Goal: Task Accomplishment & Management: Manage account settings

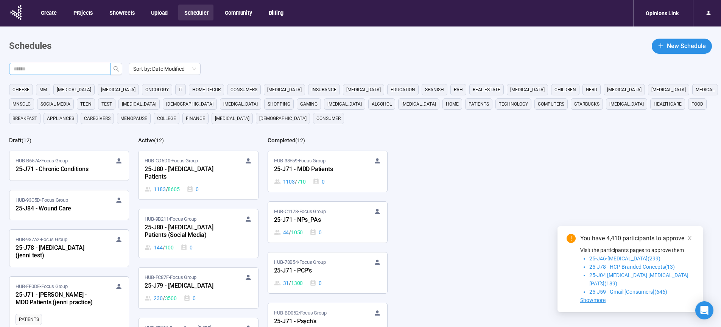
click at [75, 71] on input "text" at bounding box center [57, 69] width 86 height 8
type input "**"
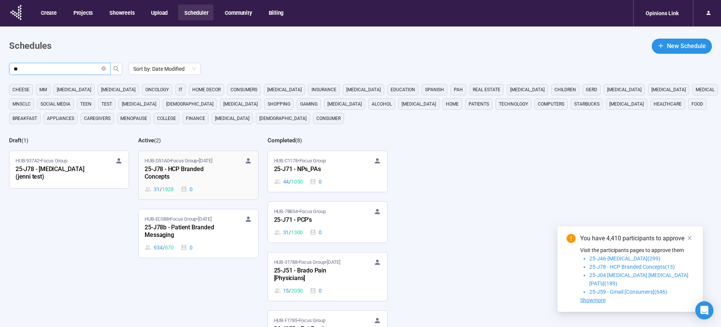
click at [169, 171] on div "25-J78 - HCP Branded Concepts" at bounding box center [186, 173] width 83 height 17
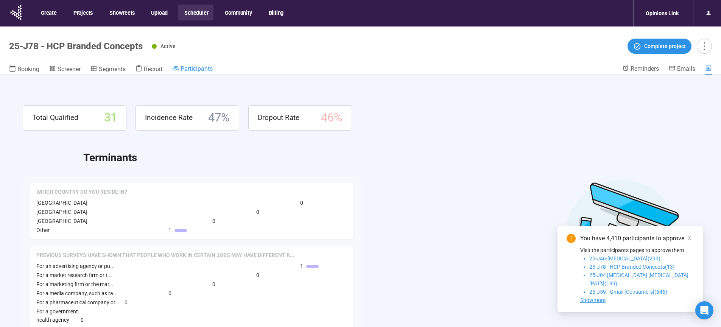
click at [205, 67] on span "Participants" at bounding box center [196, 68] width 32 height 7
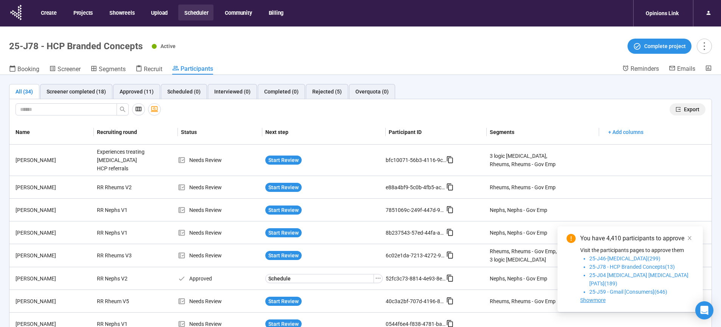
click at [689, 109] on span "Export" at bounding box center [692, 109] width 16 height 8
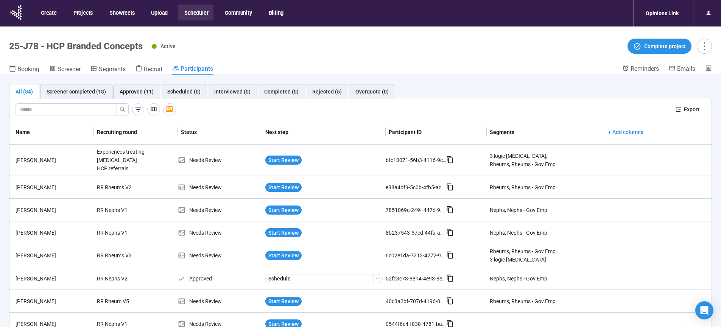
click at [193, 15] on button "Scheduler" at bounding box center [195, 13] width 35 height 16
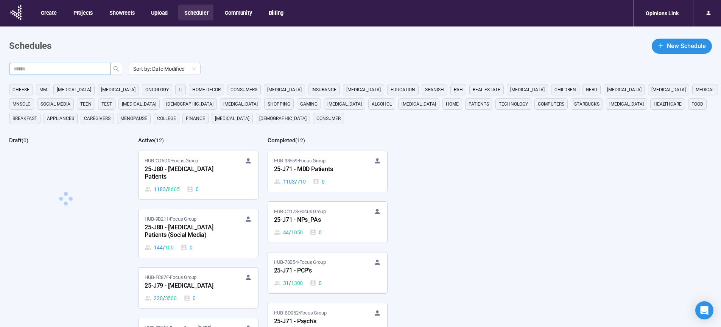
click at [38, 70] on input "text" at bounding box center [57, 69] width 86 height 8
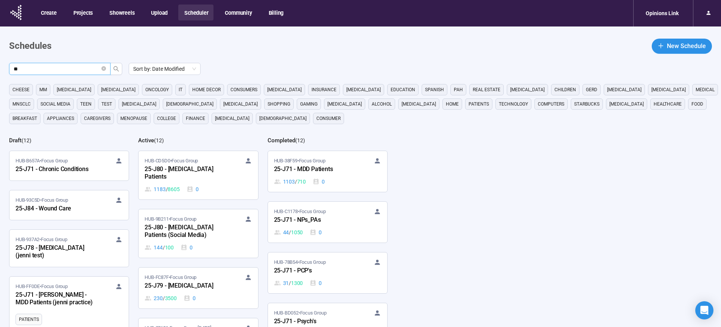
type input "**"
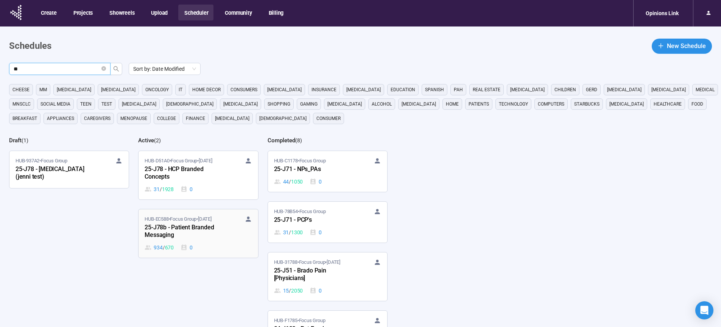
click at [165, 230] on div "25-J78b - Patient Branded Messaging" at bounding box center [186, 231] width 83 height 17
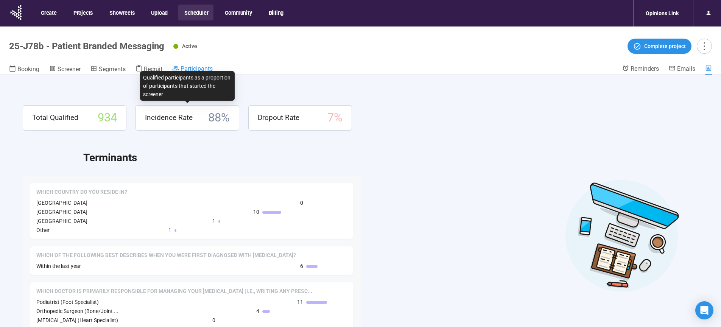
click at [202, 67] on span "Participants" at bounding box center [196, 68] width 32 height 7
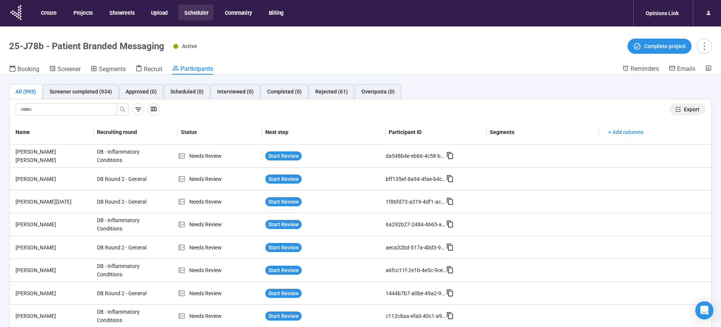
click at [685, 107] on span "Export" at bounding box center [692, 109] width 16 height 8
click at [198, 12] on button "Scheduler" at bounding box center [195, 13] width 35 height 16
